Goal: Task Accomplishment & Management: Manage account settings

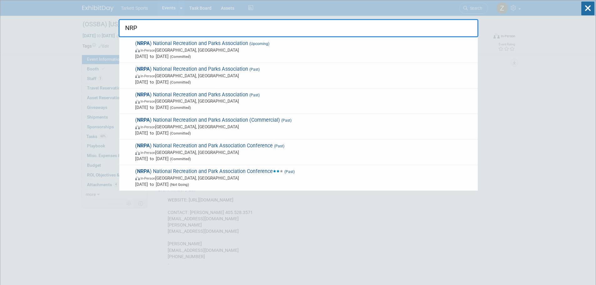
type input "NRPA"
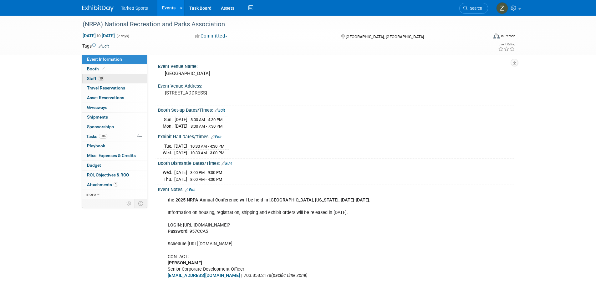
click at [106, 80] on link "10 Staff 10" at bounding box center [114, 78] width 65 height 9
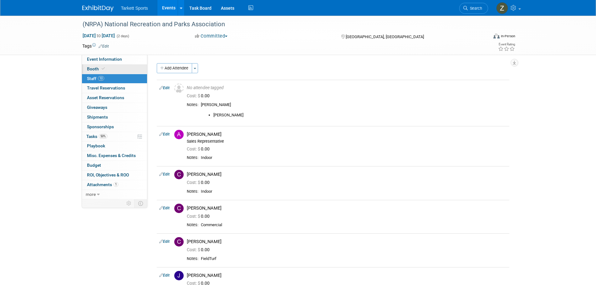
click at [131, 70] on link "Booth" at bounding box center [114, 68] width 65 height 9
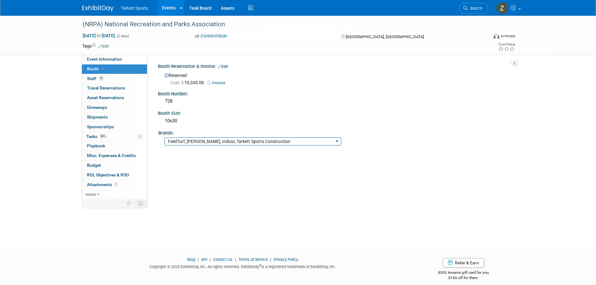
click at [218, 143] on select "FieldTurf FieldTurf, Classic Turf FieldTurf, Beynon FieldTurf, Indoor FieldTurf…" at bounding box center [252, 141] width 177 height 8
select select "FieldTurf, [PERSON_NAME], Indoor, FieldTurf Landscape, Tarkett Sports Construct…"
click at [164, 137] on select "FieldTurf FieldTurf, Classic Turf FieldTurf, Beynon FieldTurf, Indoor FieldTurf…" at bounding box center [252, 141] width 177 height 8
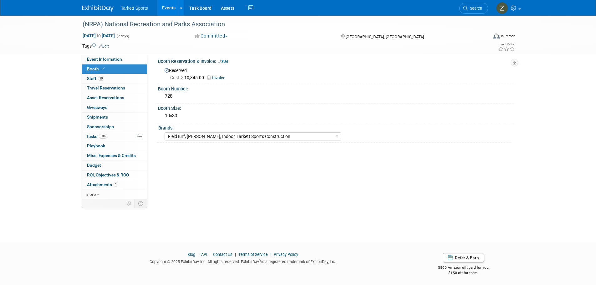
scroll to position [6, 0]
click at [468, 7] on span "Search" at bounding box center [475, 8] width 14 height 5
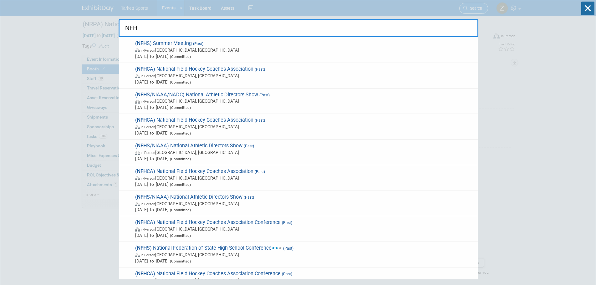
type input "NFHS"
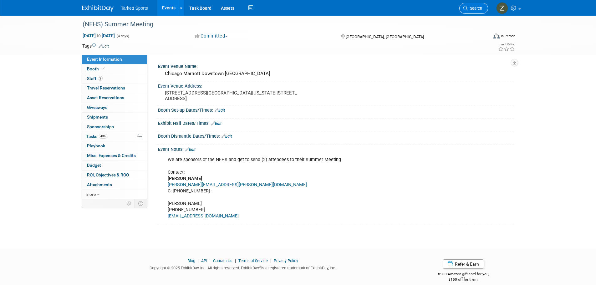
click at [469, 11] on link "Search" at bounding box center [473, 8] width 29 height 11
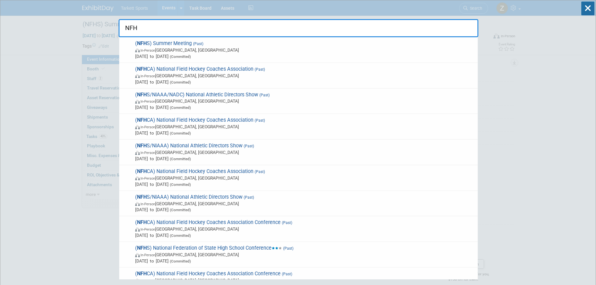
type input "NFHS"
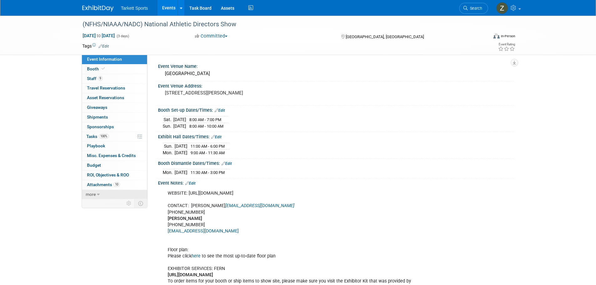
click at [91, 197] on link "more" at bounding box center [114, 194] width 65 height 9
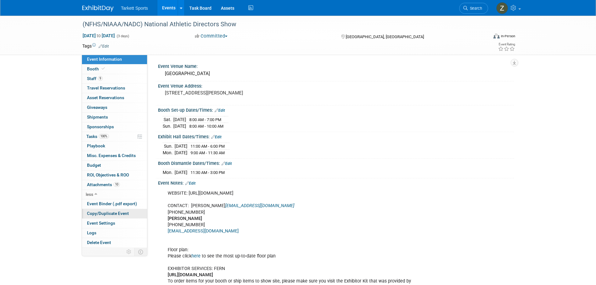
click at [103, 212] on span "Copy/Duplicate Event" at bounding box center [108, 213] width 42 height 5
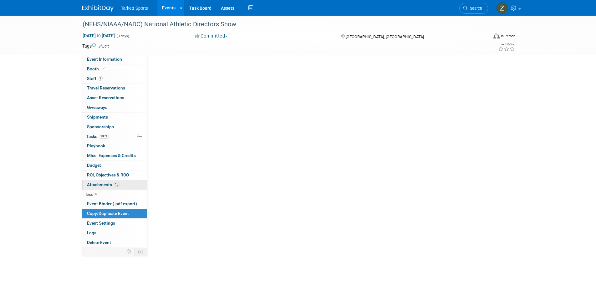
select select "11"
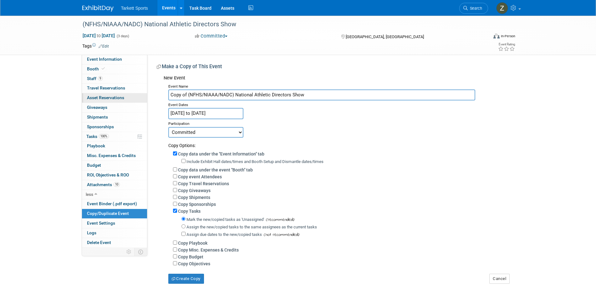
drag, startPoint x: 188, startPoint y: 94, endPoint x: 129, endPoint y: 102, distance: 59.3
click at [129, 102] on div "Event Information Event Info Booth Booth 9 Staff 9 Staff 0 Travel Reservations …" at bounding box center [298, 150] width 441 height 268
type input "(NFHS/NIAAA/NADC) National Athletic Directors Show"
drag, startPoint x: 189, startPoint y: 102, endPoint x: 191, endPoint y: 109, distance: 7.1
click at [189, 102] on div "Event Dates" at bounding box center [338, 104] width 341 height 8
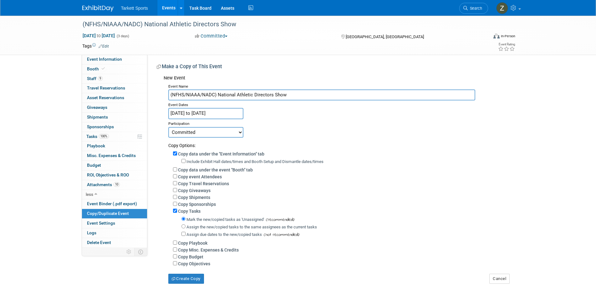
click at [191, 109] on input "Dec 14, 2024 to Dec 16, 2024" at bounding box center [205, 113] width 75 height 11
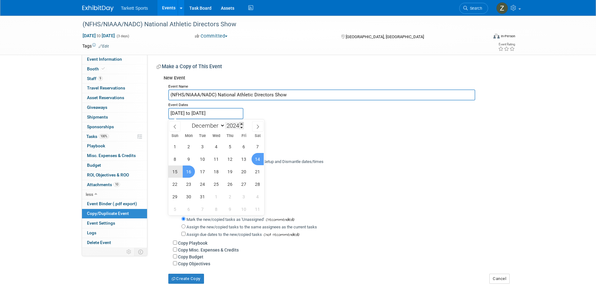
click at [240, 123] on span at bounding box center [241, 124] width 4 height 4
type input "2025"
click at [260, 154] on span "13" at bounding box center [257, 159] width 12 height 12
click at [188, 173] on span "15" at bounding box center [189, 171] width 12 height 12
type input "[DATE] to [DATE]"
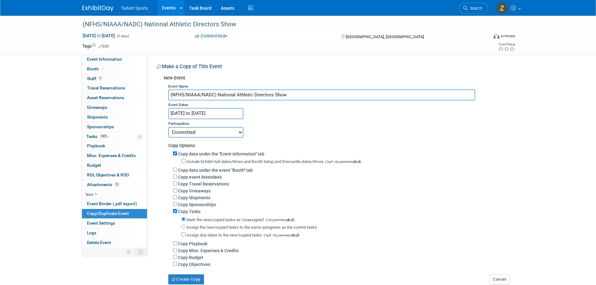
click at [189, 178] on label "Copy event Attendees" at bounding box center [200, 176] width 44 height 5
click at [177, 178] on input "Copy event Attendees" at bounding box center [175, 176] width 4 height 4
checkbox input "true"
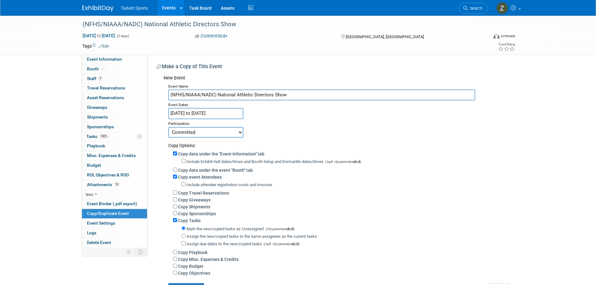
click at [197, 236] on label "Assign the new/copied tasks to the same assignees as the current tasks" at bounding box center [251, 236] width 130 height 5
click at [185, 236] on input "Assign the new/copied tasks to the same assignees as the current tasks" at bounding box center [183, 236] width 4 height 4
radio input "true"
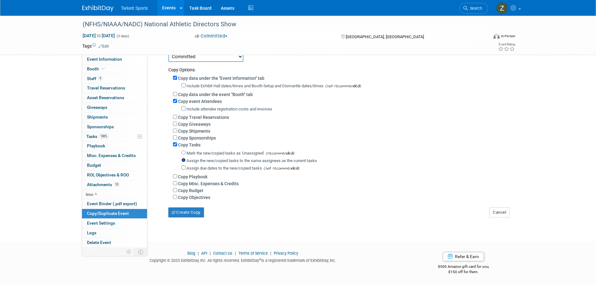
scroll to position [80, 0]
click at [180, 211] on button "Create Copy" at bounding box center [186, 212] width 36 height 10
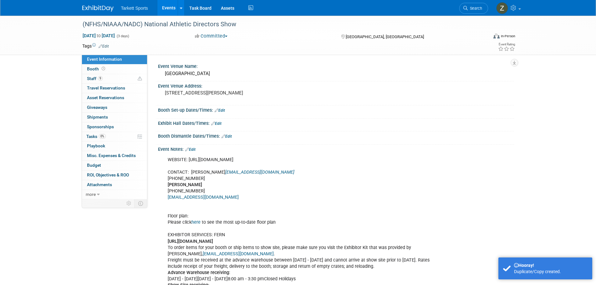
click at [222, 109] on link "Edit" at bounding box center [220, 110] width 10 height 4
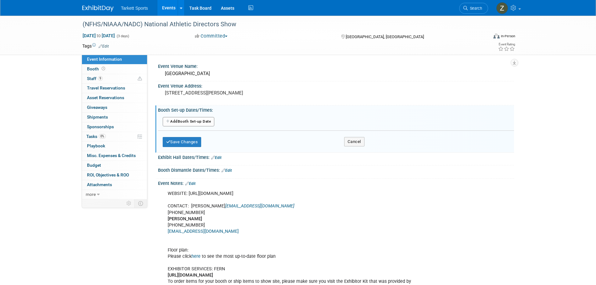
click at [196, 125] on button "Add Another Booth Set-up Date" at bounding box center [189, 121] width 52 height 9
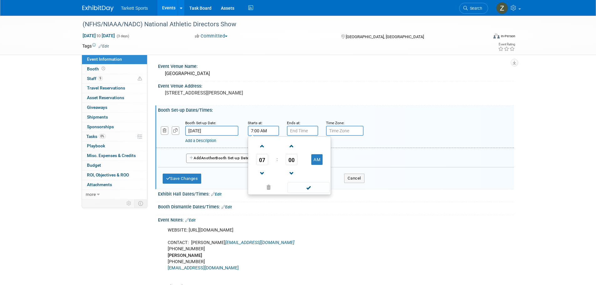
click at [259, 133] on input "7:00 AM" at bounding box center [263, 131] width 31 height 10
click at [261, 147] on span at bounding box center [262, 146] width 11 height 11
type input "8:00 AM"
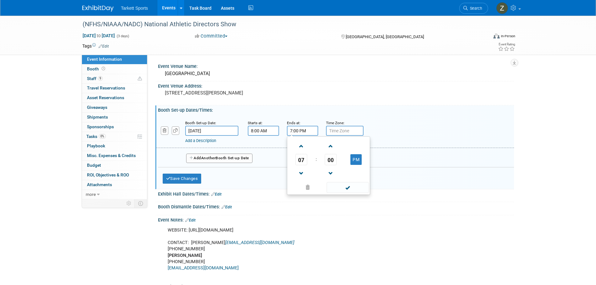
click at [300, 131] on input "7:00 PM" at bounding box center [302, 131] width 31 height 10
click at [301, 174] on span at bounding box center [301, 173] width 11 height 11
click at [301, 173] on span at bounding box center [301, 173] width 11 height 11
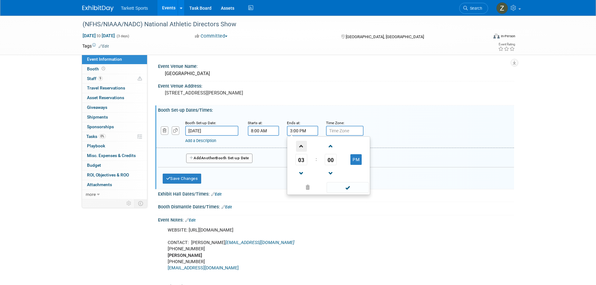
click at [302, 146] on span at bounding box center [301, 146] width 11 height 11
click at [301, 146] on span at bounding box center [301, 146] width 11 height 11
type input "7:00 PM"
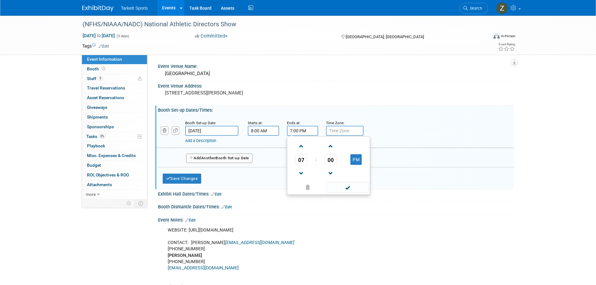
click at [233, 155] on button "Add Another Booth Set-up Date" at bounding box center [219, 158] width 66 height 9
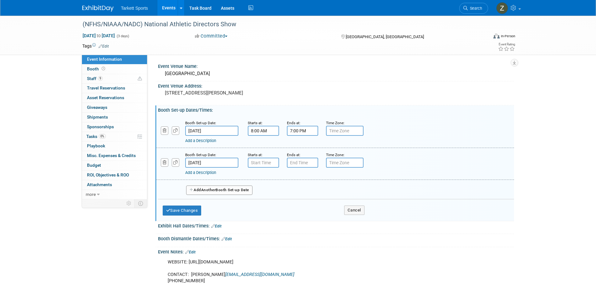
type input "7:00 AM"
click at [256, 162] on input "7:00 AM" at bounding box center [263, 163] width 31 height 10
click at [293, 162] on input "7:00 PM" at bounding box center [302, 163] width 31 height 10
click at [302, 191] on span "07" at bounding box center [301, 191] width 12 height 11
click at [301, 205] on td "08" at bounding box center [298, 212] width 20 height 17
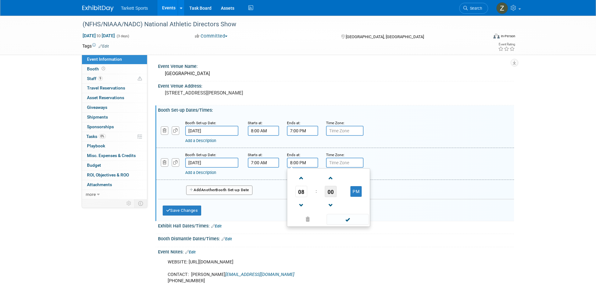
click at [330, 193] on span "00" at bounding box center [331, 191] width 12 height 11
click at [334, 197] on td "30" at bounding box center [338, 195] width 20 height 17
click at [352, 192] on button "PM" at bounding box center [355, 191] width 11 height 11
type input "8:30 AM"
click at [172, 215] on button "Save Changes" at bounding box center [182, 210] width 39 height 10
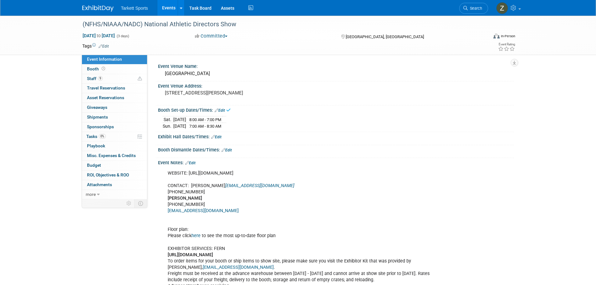
click at [220, 137] on link "Edit" at bounding box center [216, 137] width 10 height 4
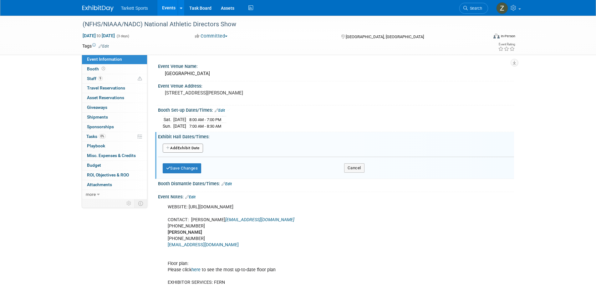
click at [194, 146] on button "Add Another Exhibit Date" at bounding box center [183, 148] width 40 height 9
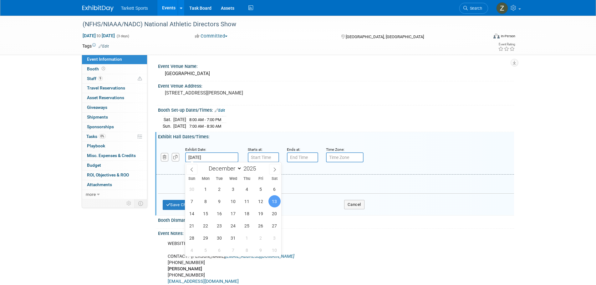
click at [221, 158] on input "[DATE]" at bounding box center [211, 157] width 53 height 10
click at [191, 212] on span "14" at bounding box center [192, 213] width 12 height 12
type input "[DATE]"
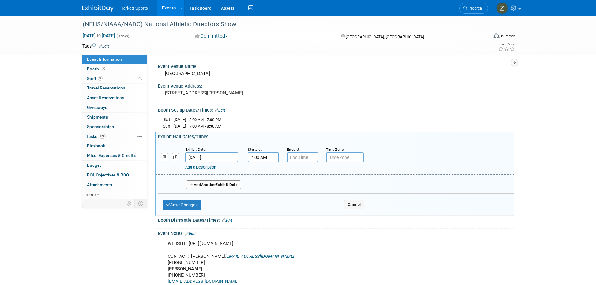
click at [265, 159] on input "7:00 AM" at bounding box center [263, 157] width 31 height 10
click at [263, 171] on span at bounding box center [262, 172] width 11 height 11
type input "9:00 AM"
click at [296, 158] on input "7:00 PM" at bounding box center [302, 157] width 31 height 10
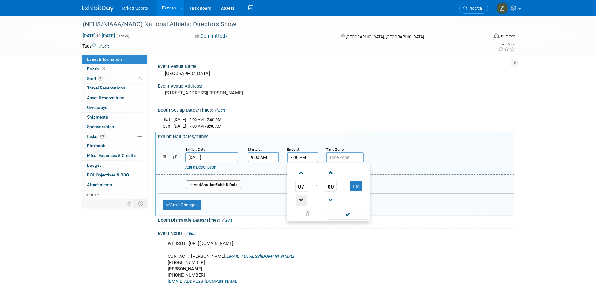
click at [301, 196] on span at bounding box center [301, 200] width 11 height 11
type input "6:00 PM"
click at [206, 185] on span "Another" at bounding box center [208, 184] width 15 height 4
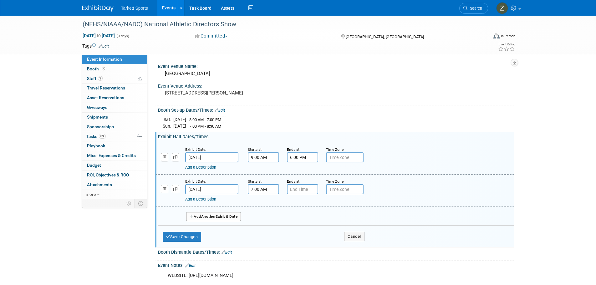
click at [275, 189] on input "7:00 AM" at bounding box center [263, 189] width 31 height 10
click at [263, 204] on span at bounding box center [262, 204] width 11 height 11
click at [294, 219] on span "00" at bounding box center [292, 217] width 12 height 11
click at [298, 221] on td "30" at bounding box center [299, 221] width 20 height 17
type input "8:30 AM"
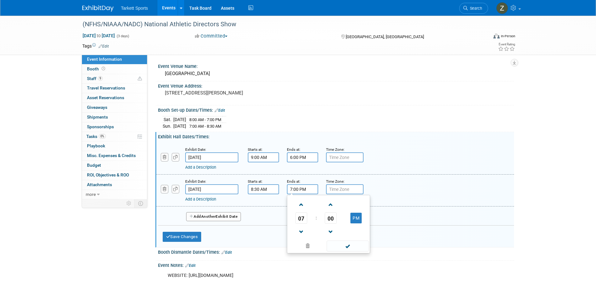
click at [292, 190] on input "7:00 PM" at bounding box center [302, 189] width 31 height 10
click at [300, 211] on link at bounding box center [301, 204] width 12 height 16
click at [304, 221] on span "08" at bounding box center [301, 217] width 12 height 11
click at [363, 237] on td "11" at bounding box center [358, 238] width 20 height 17
click at [326, 215] on span "00" at bounding box center [331, 217] width 12 height 11
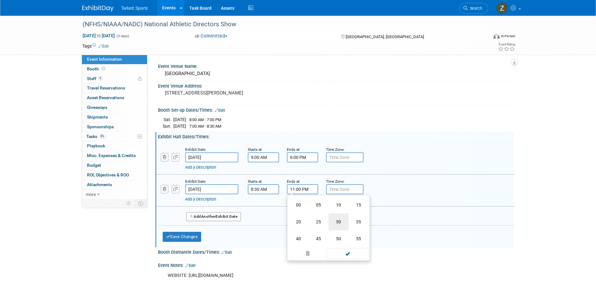
click at [336, 223] on td "30" at bounding box center [338, 221] width 20 height 17
click at [355, 215] on button "PM" at bounding box center [355, 218] width 11 height 11
type input "11:30 AM"
click at [180, 238] on button "Save Changes" at bounding box center [182, 237] width 39 height 10
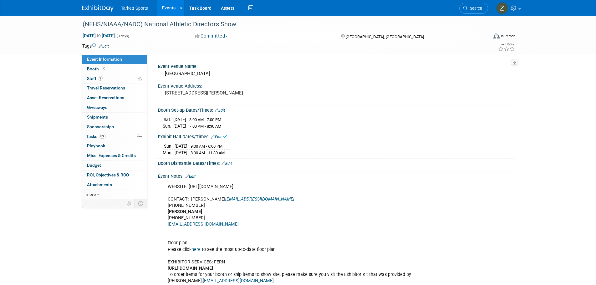
click at [230, 163] on link "Edit" at bounding box center [226, 163] width 10 height 4
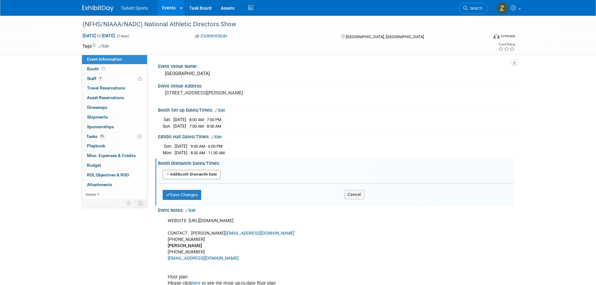
click at [205, 172] on button "Add Another Booth Dismantle Date" at bounding box center [192, 174] width 58 height 9
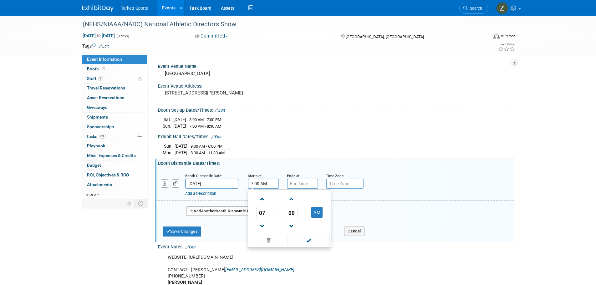
click at [256, 182] on input "7:00 AM" at bounding box center [263, 184] width 31 height 10
click at [260, 212] on span "07" at bounding box center [262, 212] width 12 height 11
click at [314, 230] on td "11" at bounding box center [319, 233] width 20 height 17
click at [294, 213] on span "00" at bounding box center [292, 212] width 12 height 11
click at [301, 217] on td "30" at bounding box center [299, 216] width 20 height 17
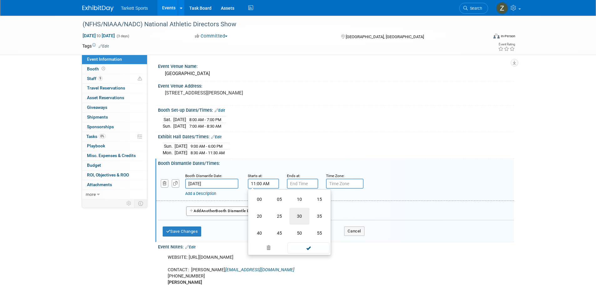
type input "11:30 AM"
click at [288, 185] on input "7:00 PM" at bounding box center [302, 184] width 31 height 10
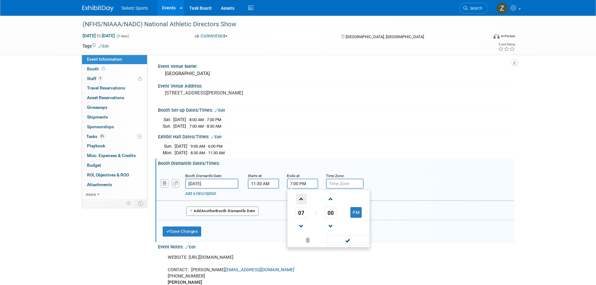
click at [300, 195] on span at bounding box center [301, 199] width 11 height 11
click at [301, 221] on span at bounding box center [301, 226] width 11 height 11
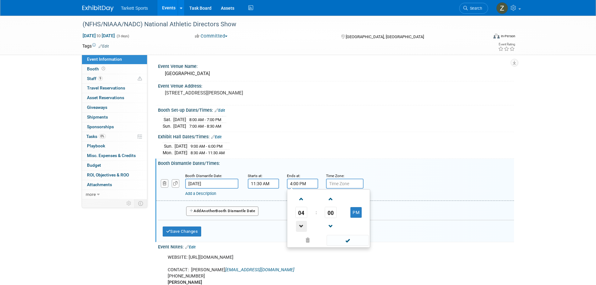
click at [301, 221] on span at bounding box center [301, 226] width 11 height 11
type input "3:00 PM"
click at [170, 234] on button "Save Changes" at bounding box center [182, 231] width 39 height 10
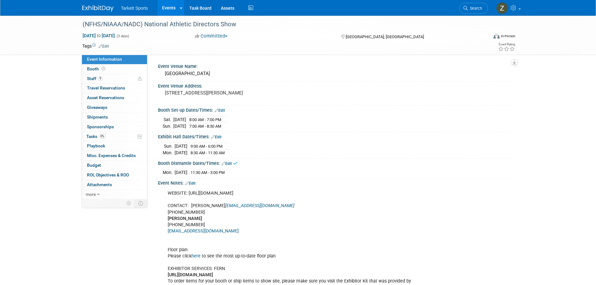
scroll to position [31, 0]
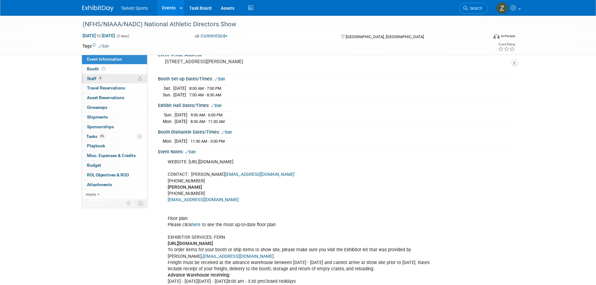
click at [120, 77] on link "9 Staff 9" at bounding box center [114, 78] width 65 height 9
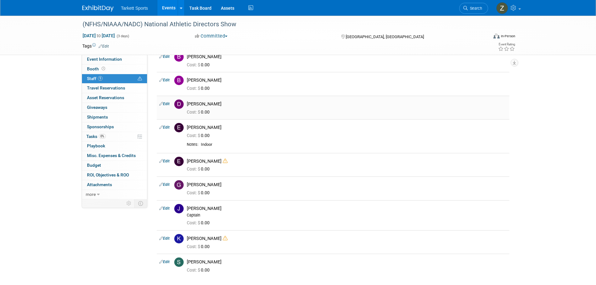
scroll to position [0, 0]
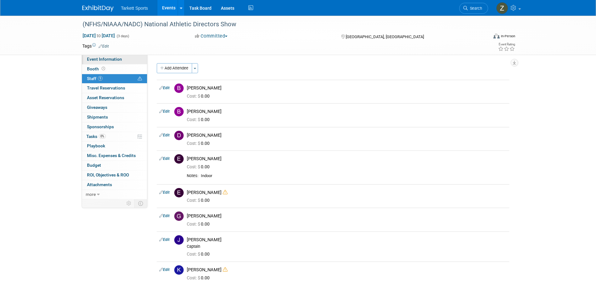
click at [103, 63] on link "Event Information" at bounding box center [114, 59] width 65 height 9
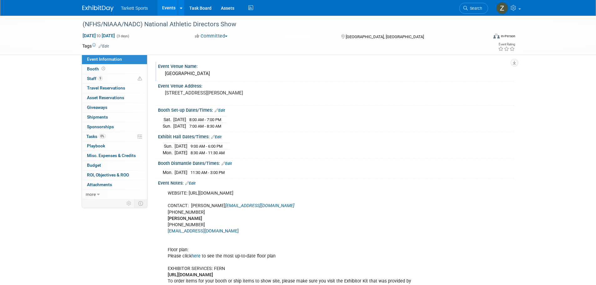
click at [186, 74] on div "[GEOGRAPHIC_DATA]" at bounding box center [336, 74] width 346 height 10
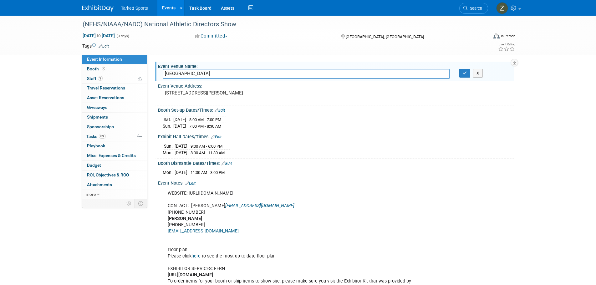
click at [185, 74] on input "[GEOGRAPHIC_DATA]" at bounding box center [306, 74] width 287 height 10
type input "[GEOGRAPHIC_DATA]"
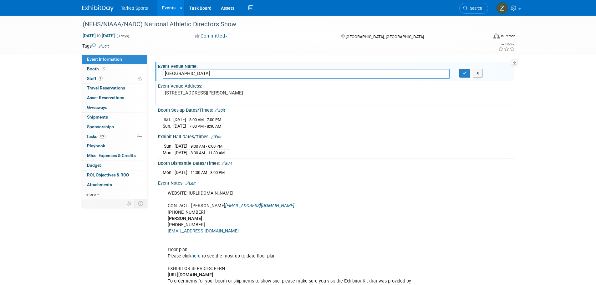
click at [182, 88] on div "Event Venue Address:" at bounding box center [336, 85] width 356 height 8
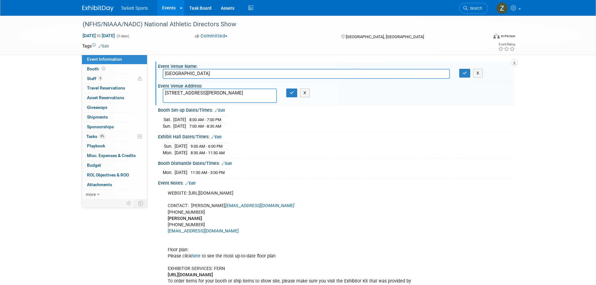
click at [181, 88] on div "Event Venue Address:" at bounding box center [336, 85] width 356 height 8
click at [182, 98] on textarea "[STREET_ADDRESS][PERSON_NAME]" at bounding box center [220, 95] width 114 height 14
click at [182, 96] on textarea "[STREET_ADDRESS][PERSON_NAME]" at bounding box center [220, 95] width 114 height 14
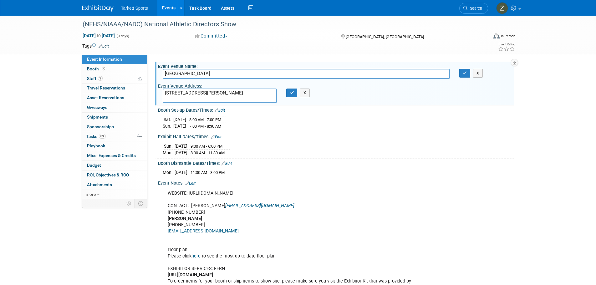
click at [182, 96] on textarea "[STREET_ADDRESS][PERSON_NAME]" at bounding box center [220, 95] width 114 height 14
paste textarea "[STREET_ADDRESS]"
type textarea "[STREET_ADDRESS]"
click at [291, 94] on icon "button" at bounding box center [292, 93] width 4 height 4
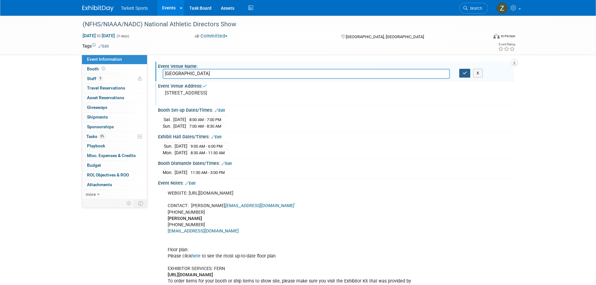
click at [463, 70] on button "button" at bounding box center [464, 73] width 11 height 9
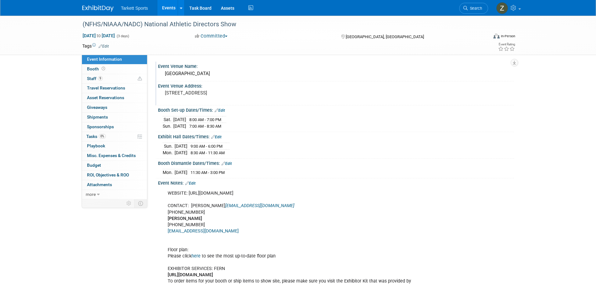
drag, startPoint x: 158, startPoint y: 64, endPoint x: 241, endPoint y: 170, distance: 135.2
click at [241, 170] on div "Event Venue Name: [GEOGRAPHIC_DATA] Event Venue Address: [STREET_ADDRESS] Booth…" at bounding box center [333, 207] width 352 height 291
copy div "Event Venue Name: [GEOGRAPHIC_DATA] Event Venue Address: [STREET_ADDRESS] Booth…"
